Goal: Register for event/course

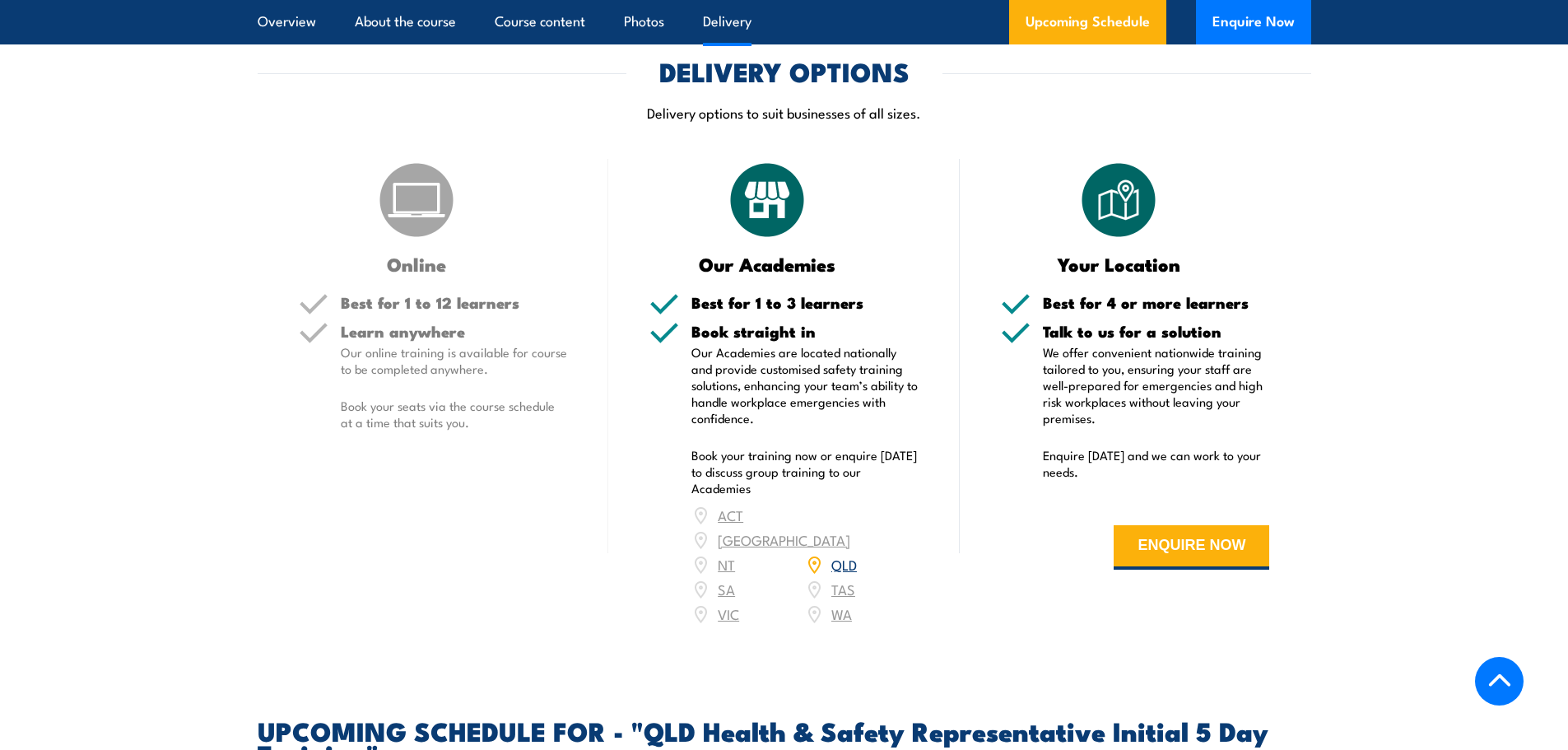
scroll to position [2222, 0]
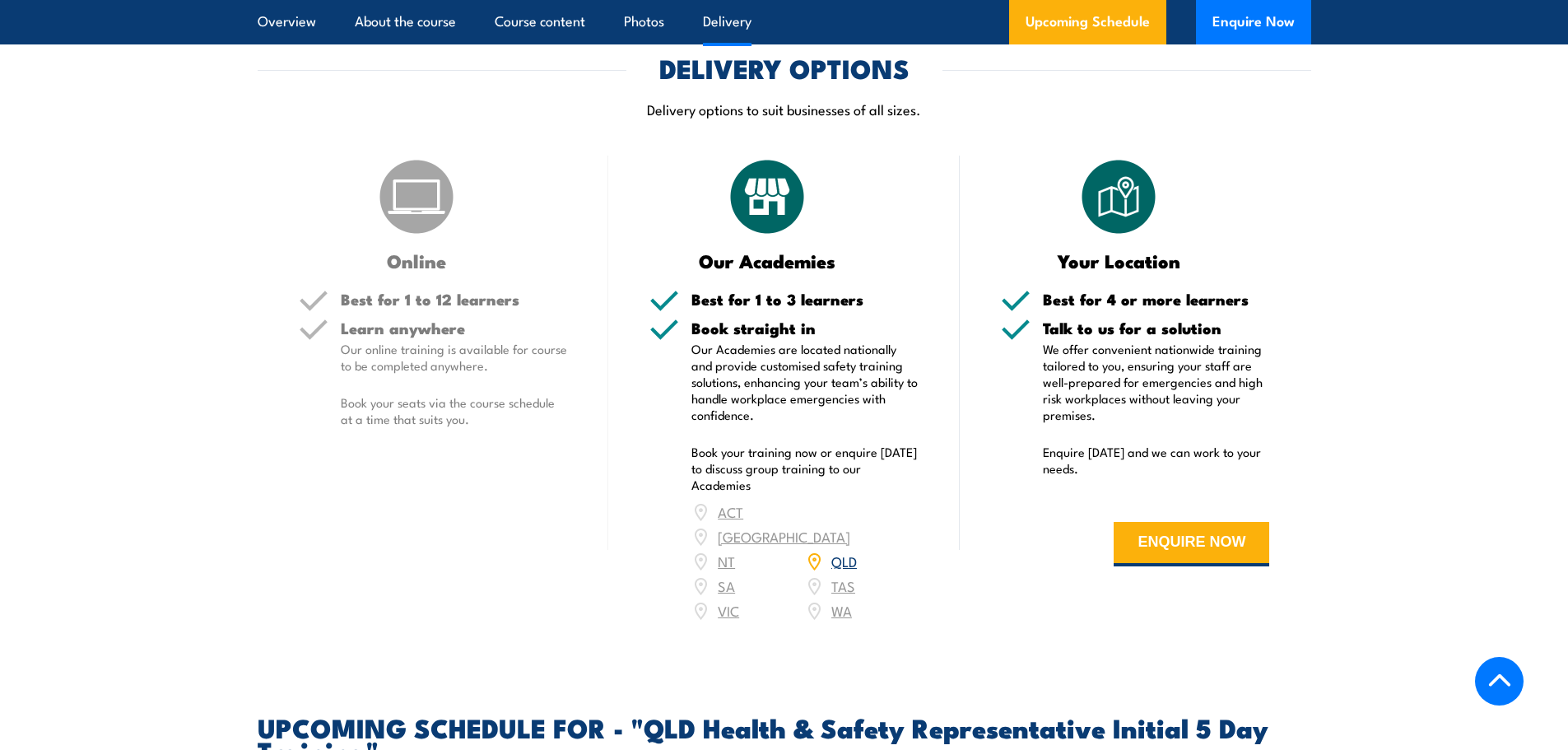
click at [833, 559] on link "QLD" at bounding box center [844, 561] width 26 height 20
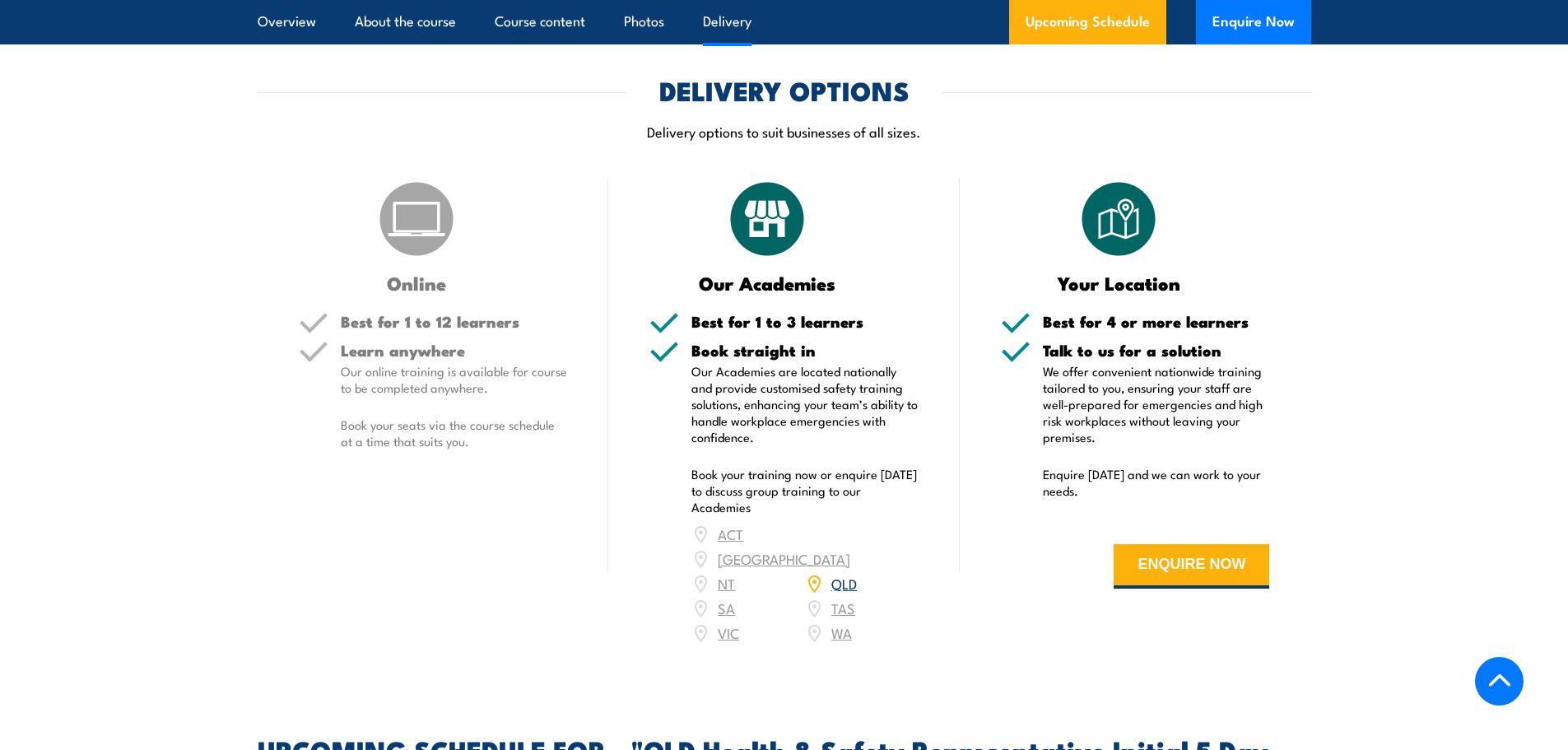
scroll to position [2191, 0]
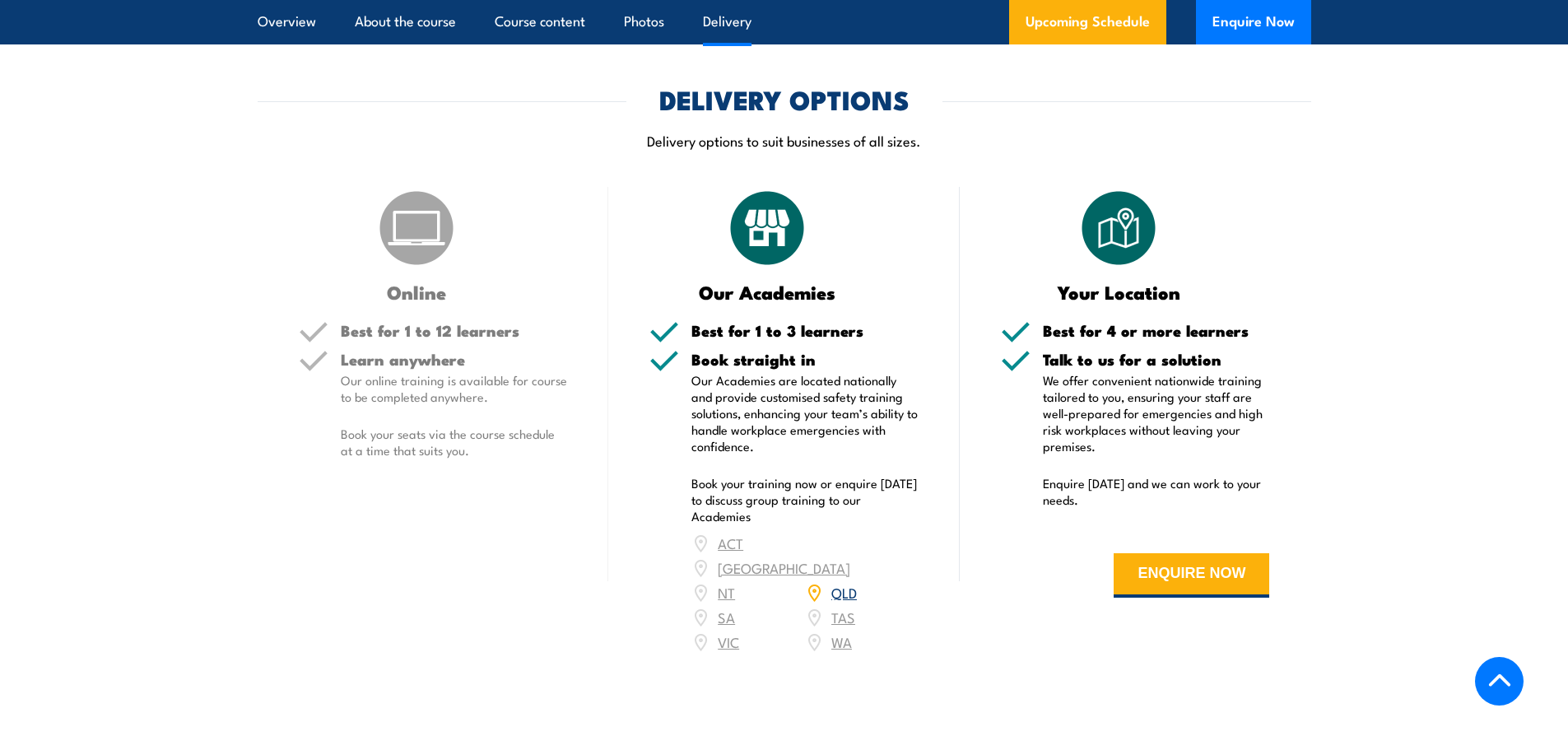
click at [429, 269] on img at bounding box center [416, 227] width 82 height 82
click at [554, 453] on p "Book your seats via the course schedule at a time that suits you." at bounding box center [455, 441] width 227 height 33
click at [396, 296] on h3 "Online" at bounding box center [416, 292] width 237 height 19
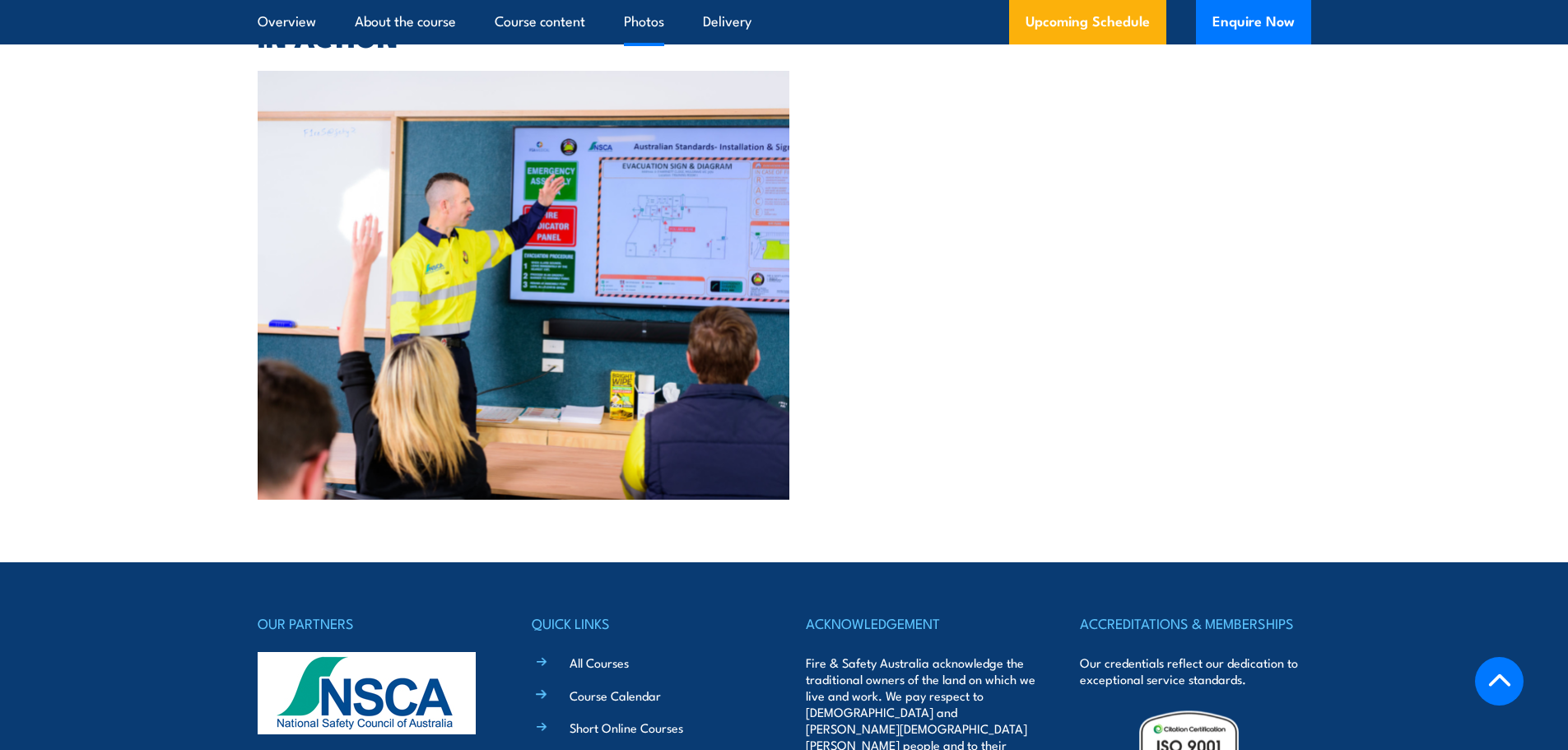
scroll to position [5186, 0]
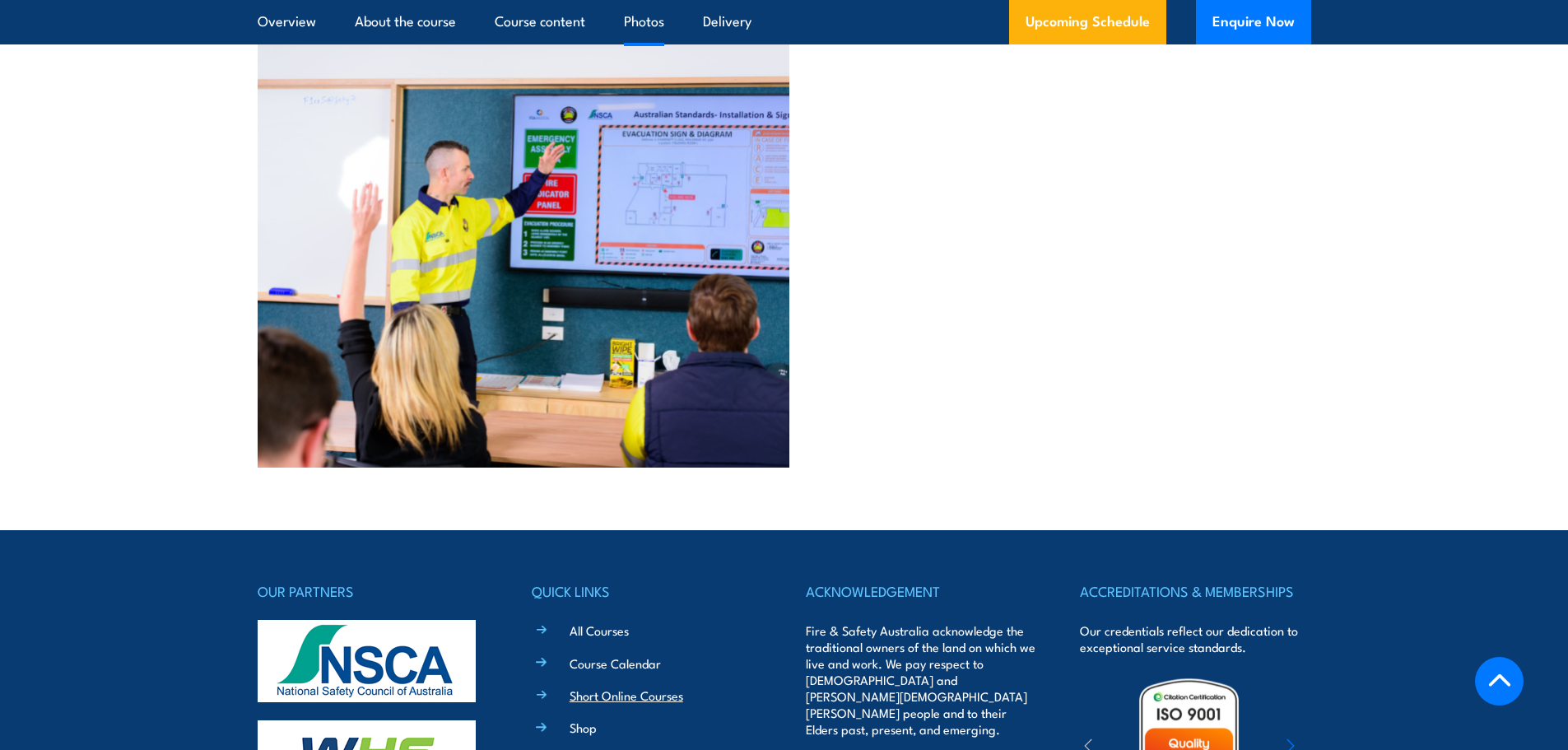
click at [636, 686] on link "Short Online Courses" at bounding box center [626, 695] width 114 height 18
